Goal: Task Accomplishment & Management: Use online tool/utility

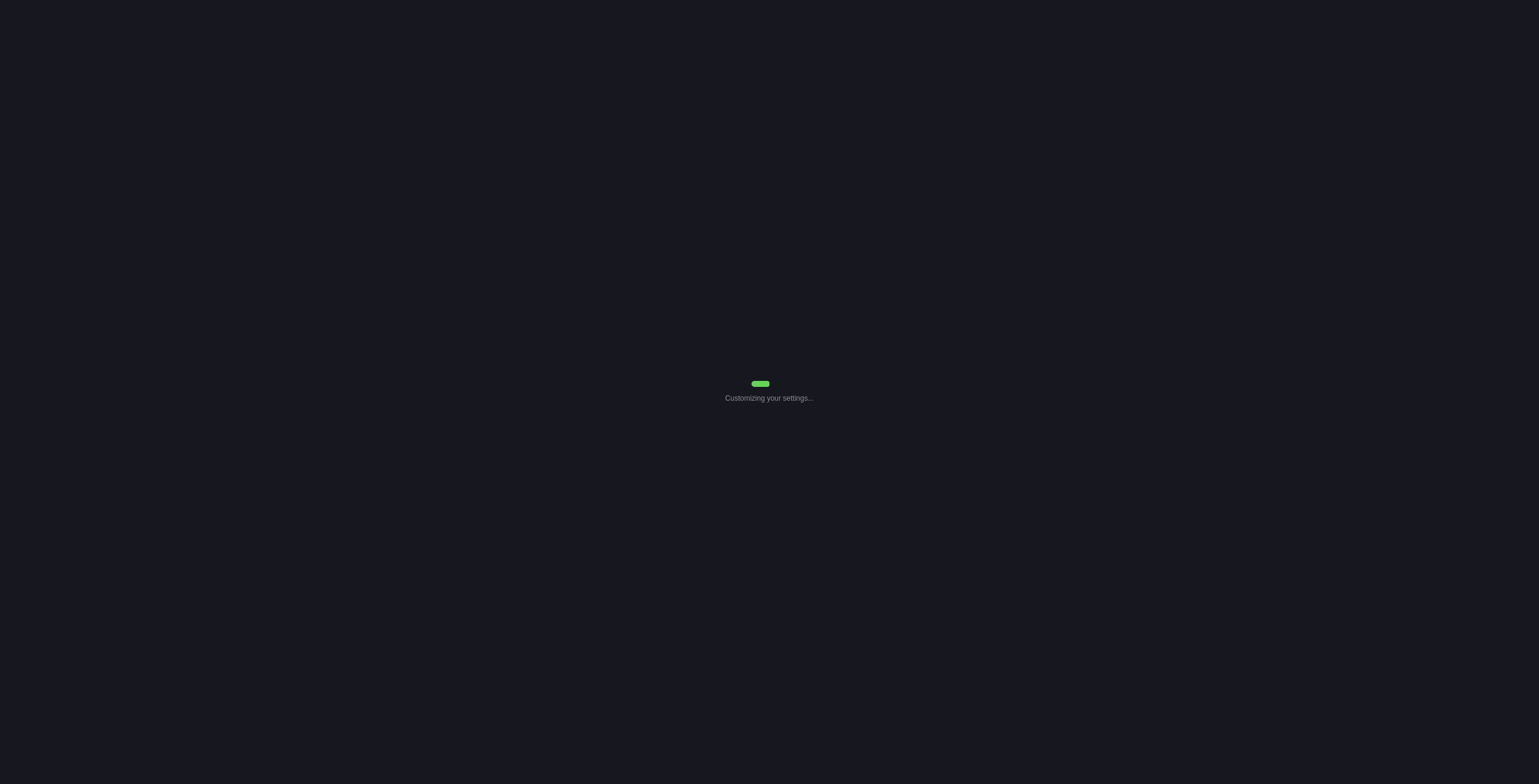
select select "7"
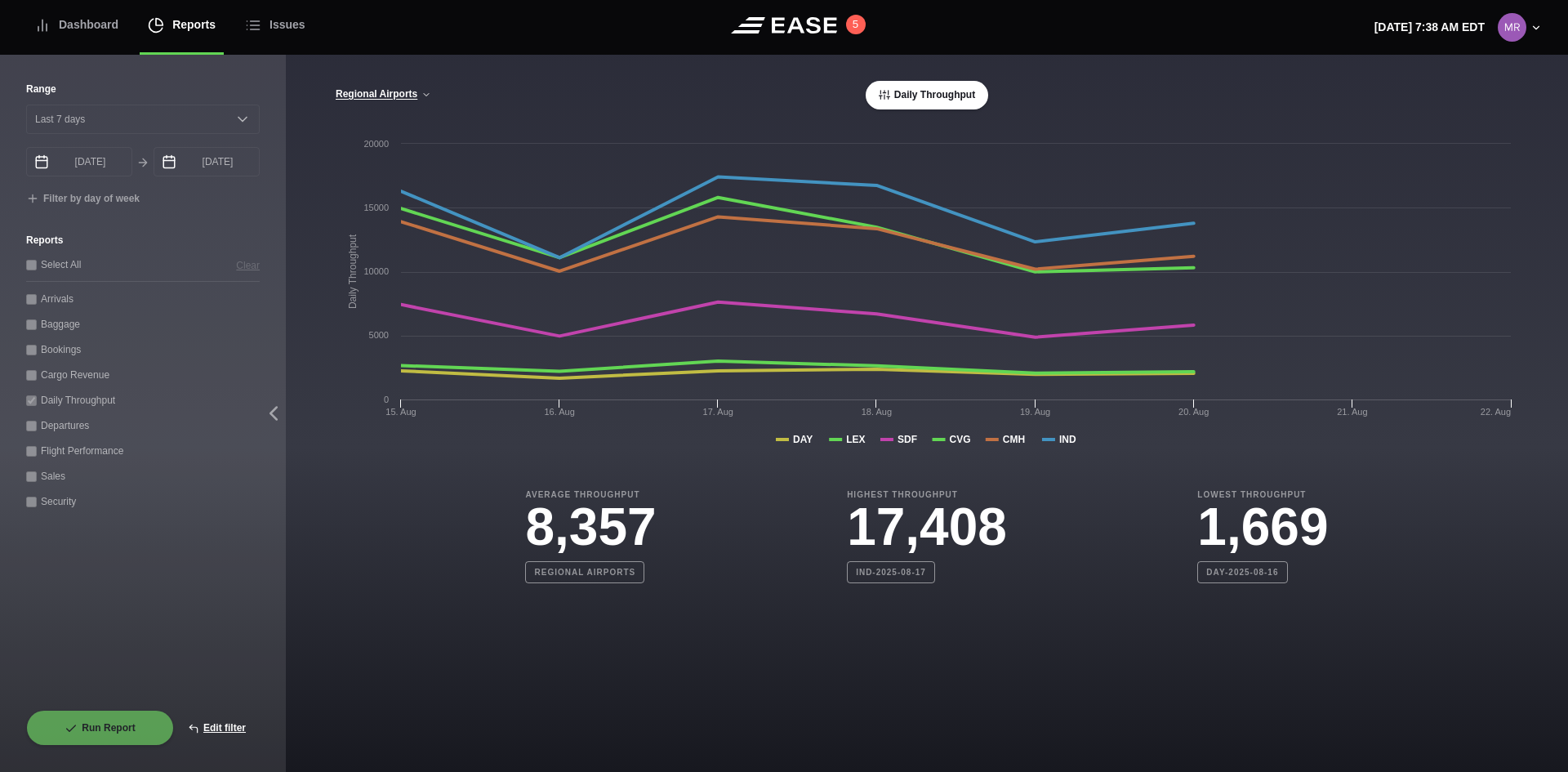
click at [134, 731] on div "Run Report Edit filter" at bounding box center [143, 728] width 234 height 36
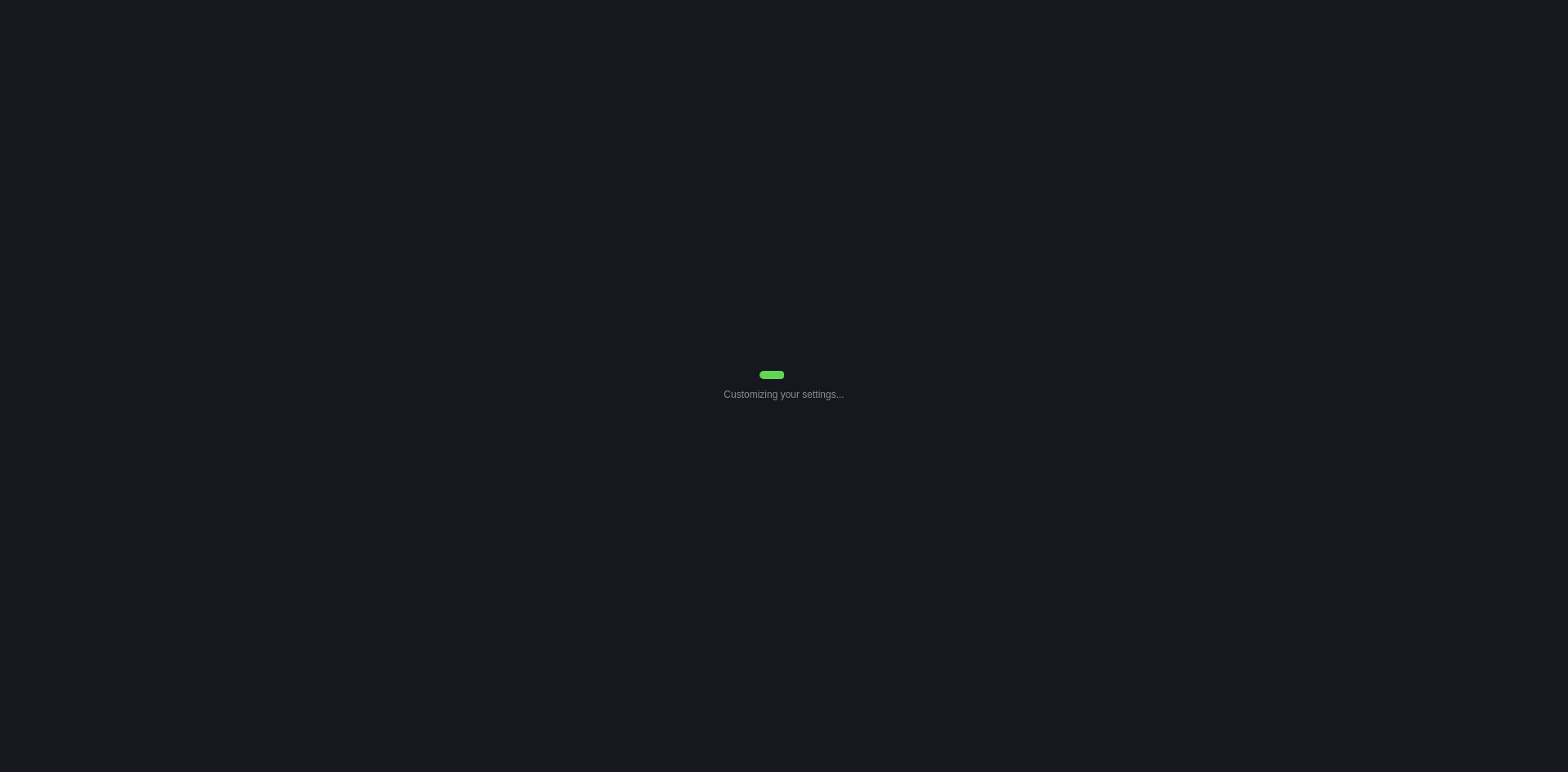
select select "7"
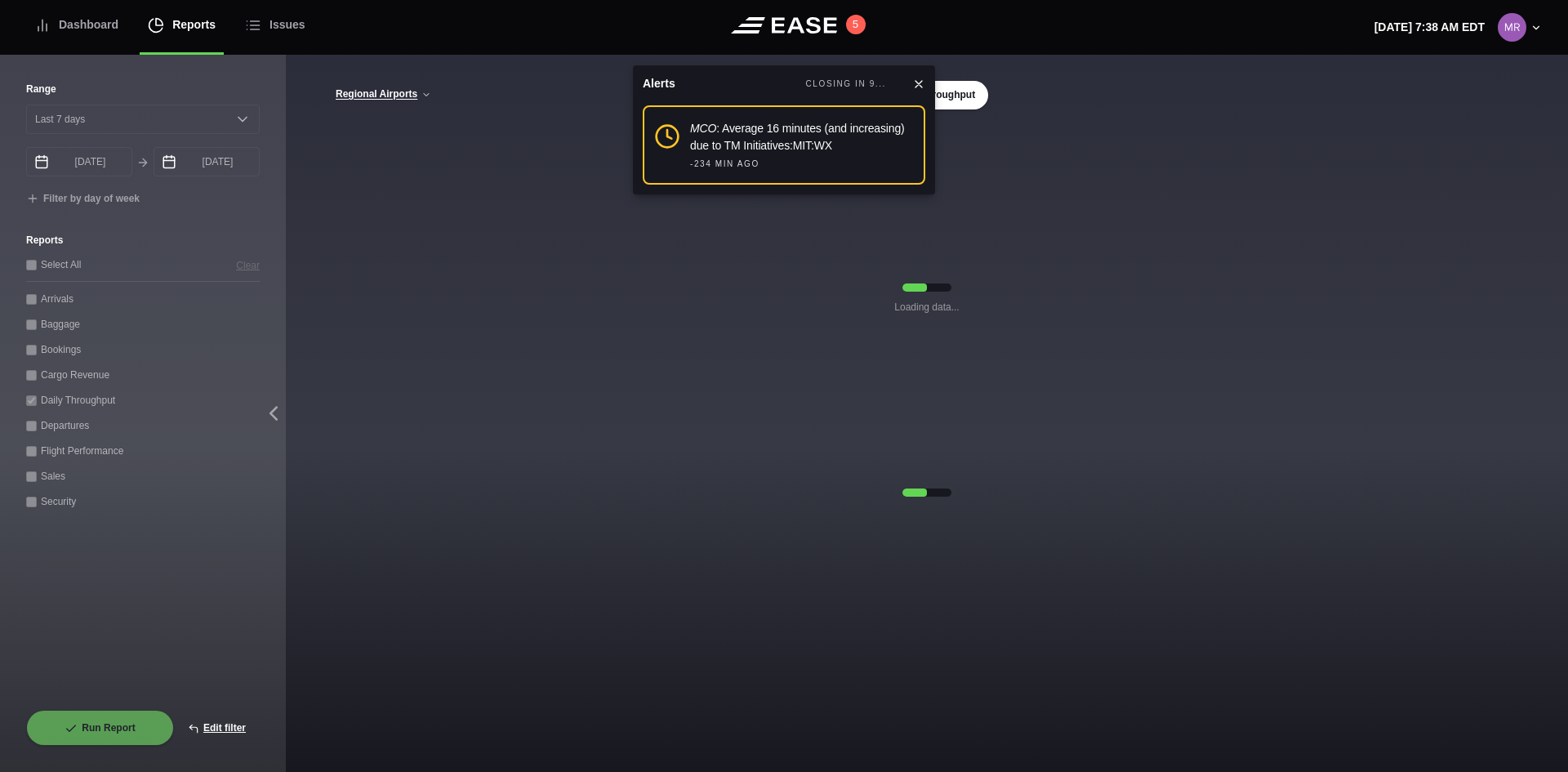
click at [920, 87] on icon at bounding box center [918, 84] width 13 height 13
